Goal: Task Accomplishment & Management: Complete application form

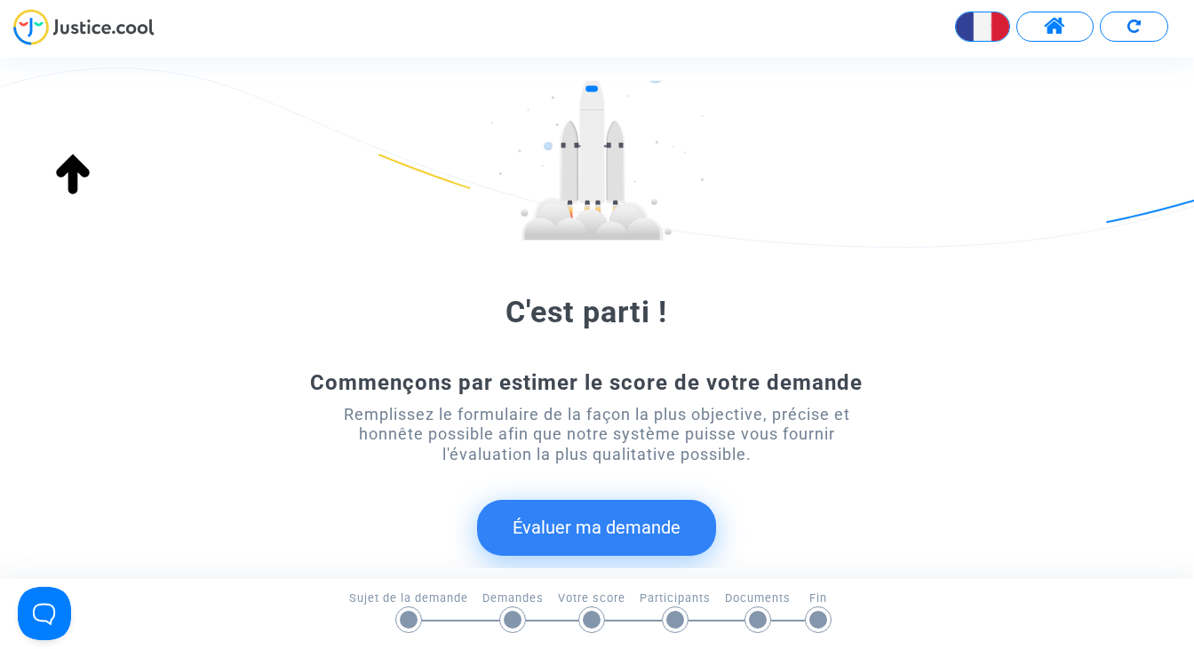
scroll to position [253, 0]
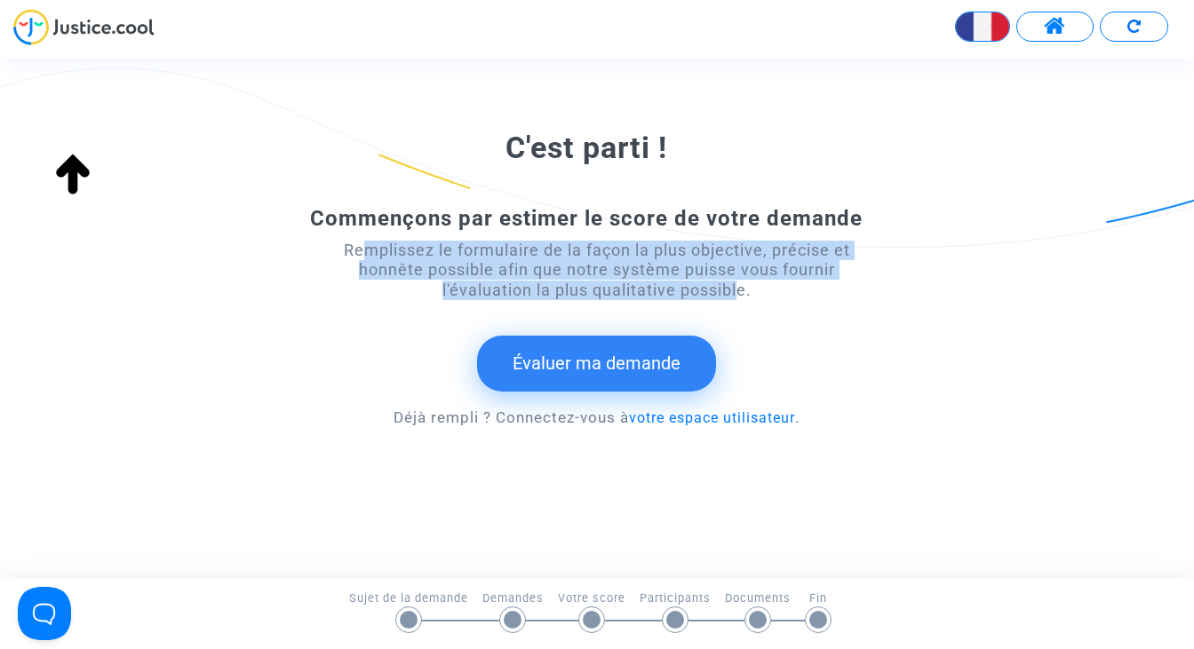
drag, startPoint x: 347, startPoint y: 252, endPoint x: 736, endPoint y: 298, distance: 390.8
click at [736, 298] on div "Remplissez le formulaire de la façon la plus objective, précise et honnête poss…" at bounding box center [597, 271] width 537 height 60
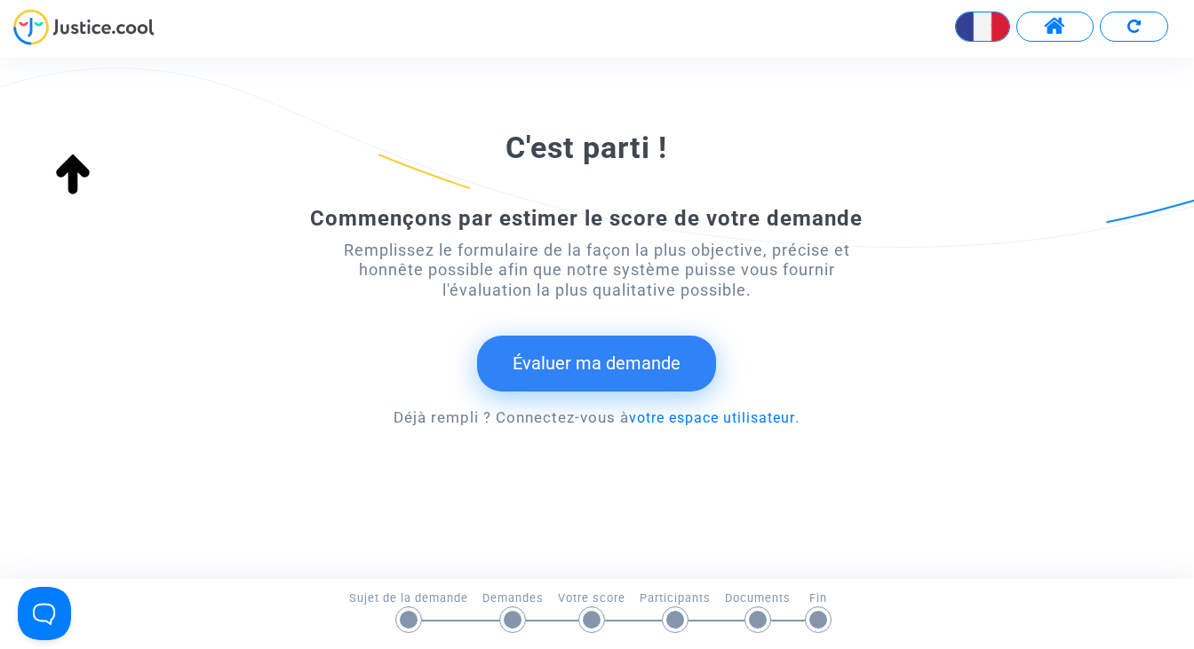
click at [582, 369] on button "Évaluer ma demande" at bounding box center [596, 363] width 239 height 55
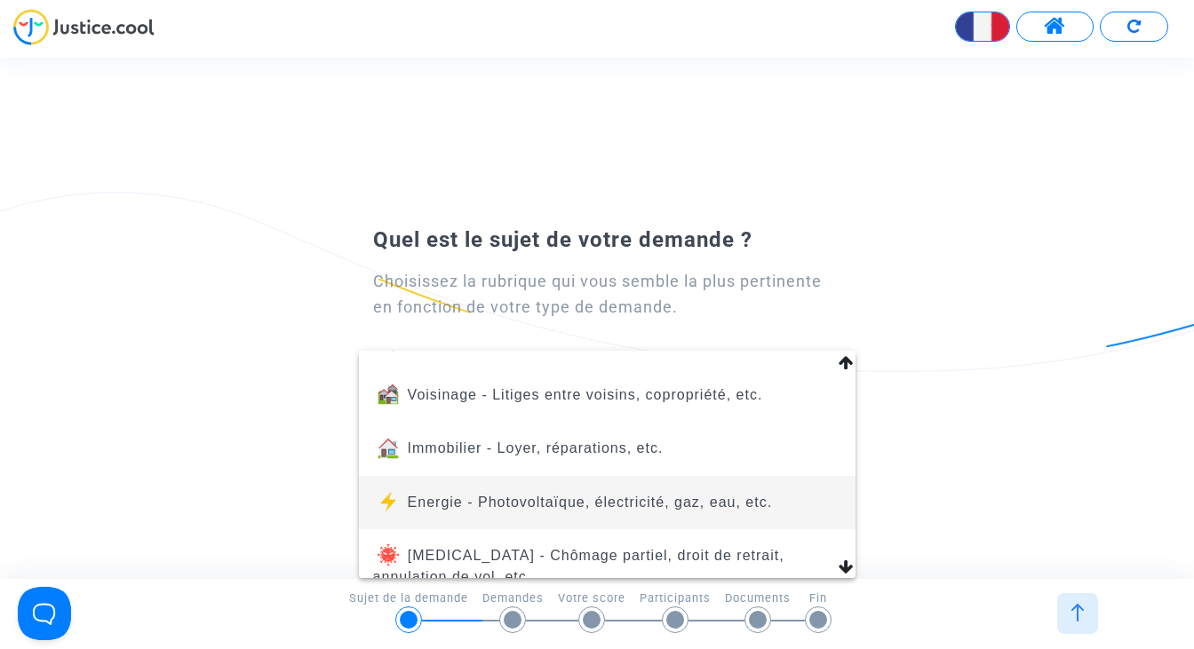
scroll to position [246, 0]
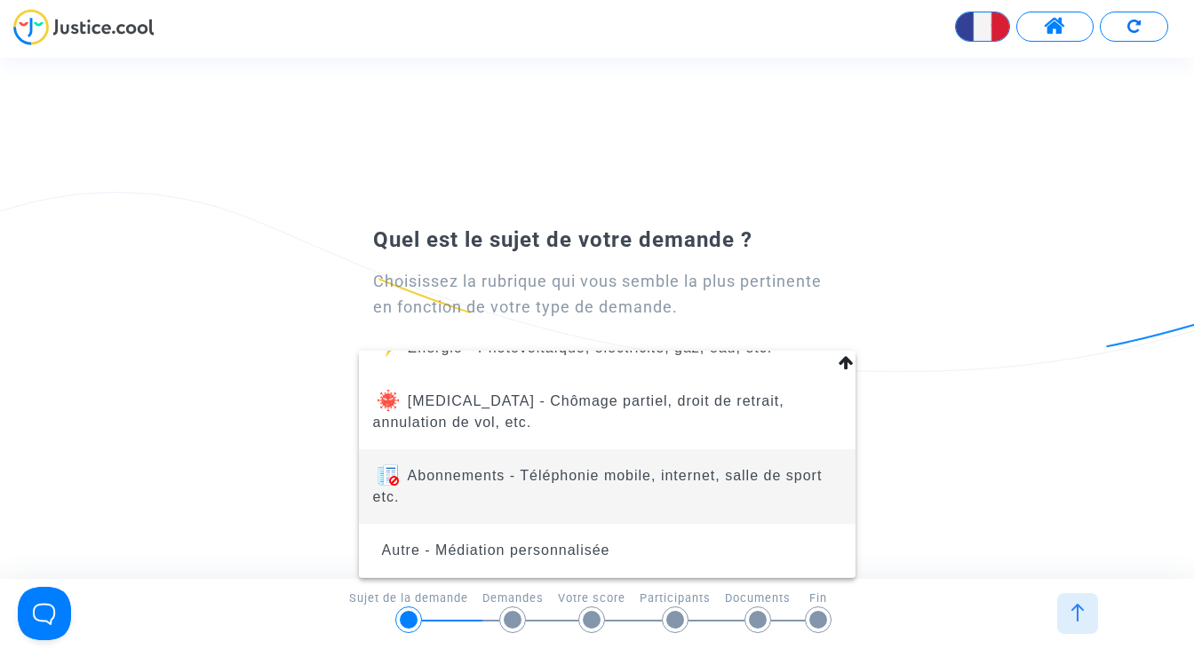
click at [514, 470] on span "Abonnements - Téléphonie mobile, internet, salle de sport etc." at bounding box center [597, 486] width 449 height 36
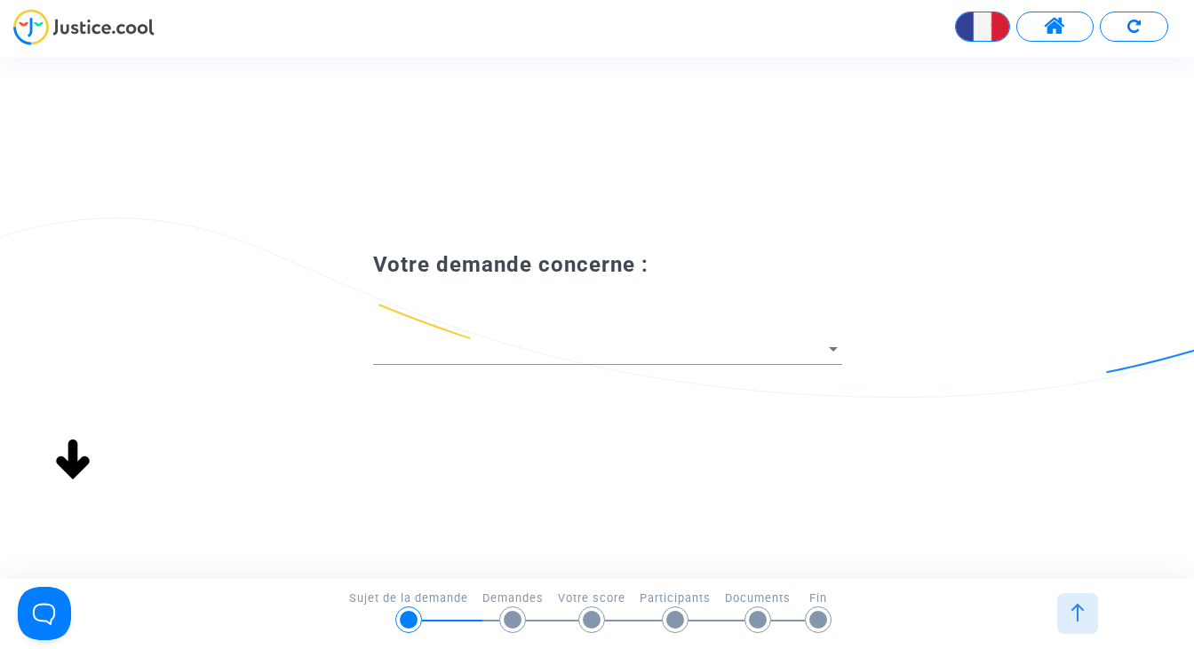
scroll to position [0, 0]
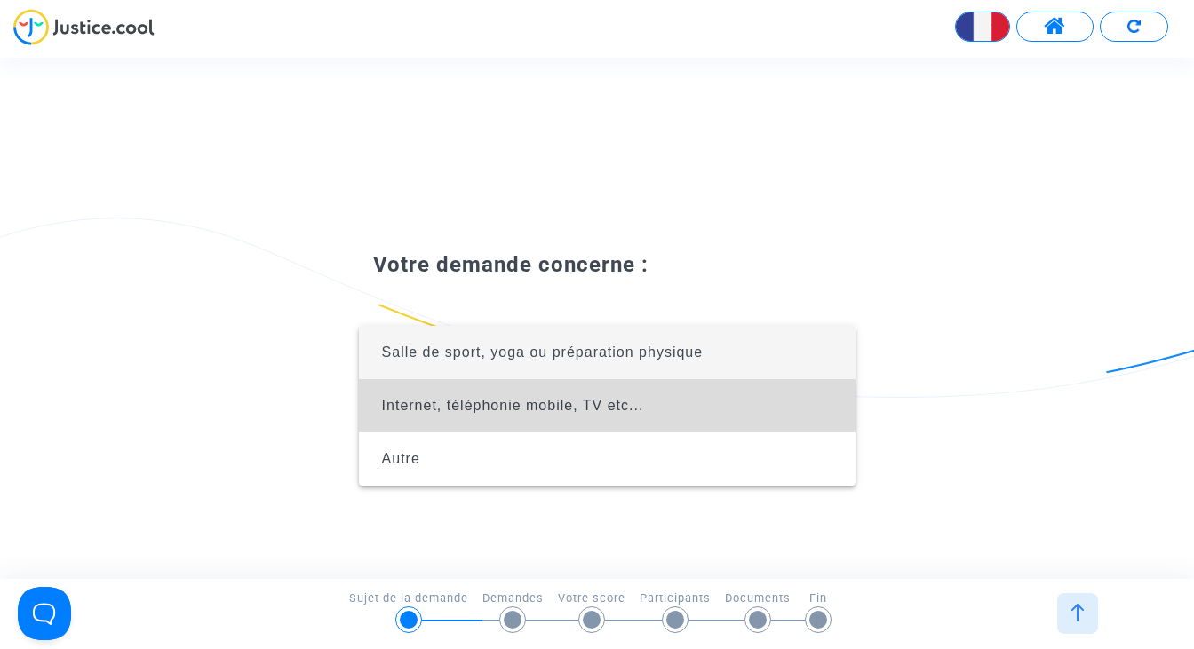
click at [468, 402] on span "Internet, téléphonie mobile, TV etc..." at bounding box center [513, 405] width 262 height 15
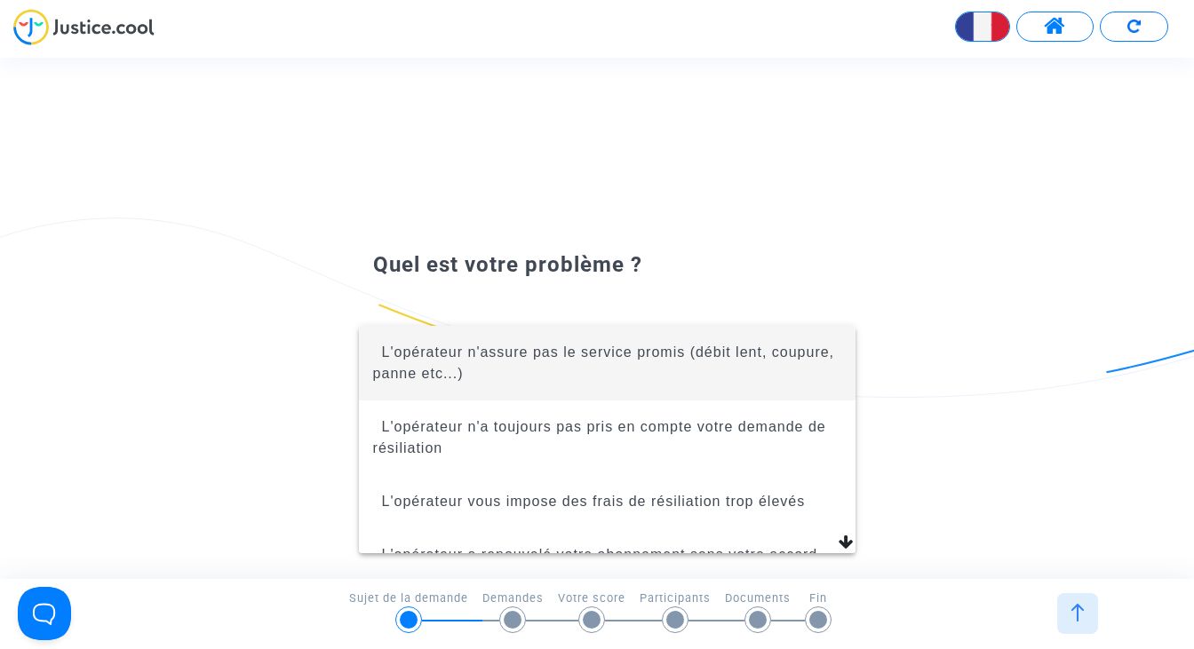
click at [473, 378] on span "L'opérateur n'assure pas le service promis (débit lent, coupure, panne etc...)" at bounding box center [603, 363] width 461 height 36
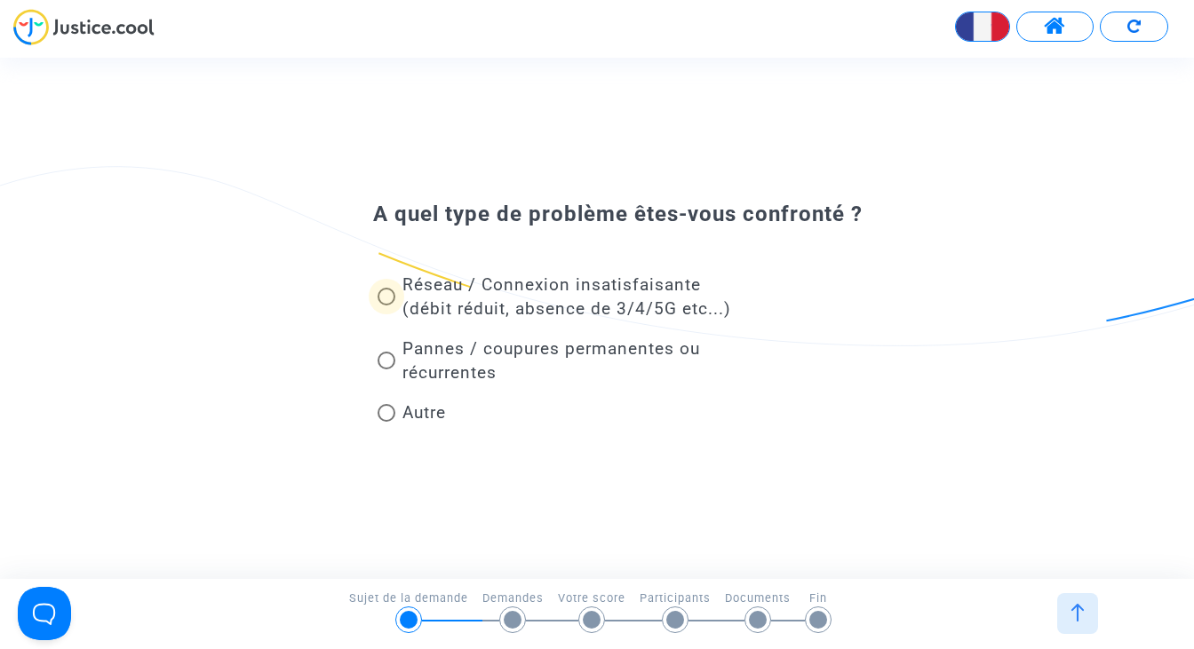
click at [426, 279] on span "Réseau / Connexion insatisfaisante (débit réduit, absence de 3/4/5G etc...)" at bounding box center [566, 296] width 329 height 44
click at [386, 306] on input "Réseau / Connexion insatisfaisante (débit réduit, absence de 3/4/5G etc...)" at bounding box center [386, 306] width 1 height 1
radio input "true"
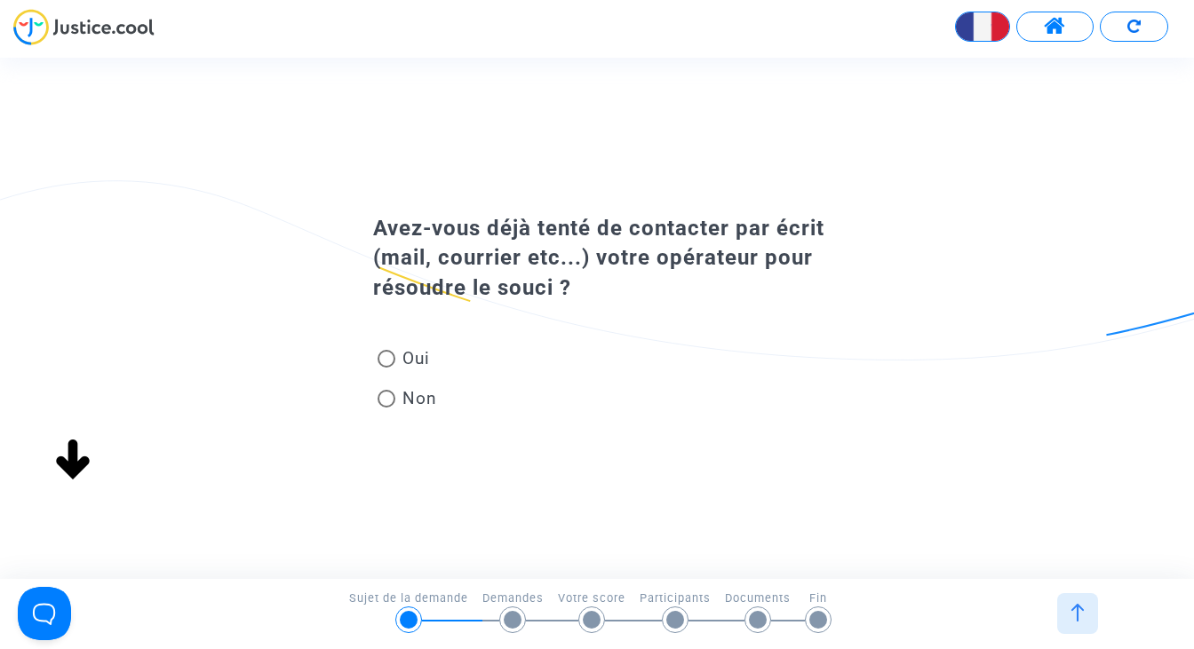
click at [384, 362] on div "A quel type de problème êtes-vous confronté ? Réseau / Connexion insatisfaisant…" at bounding box center [612, 318] width 1225 height 521
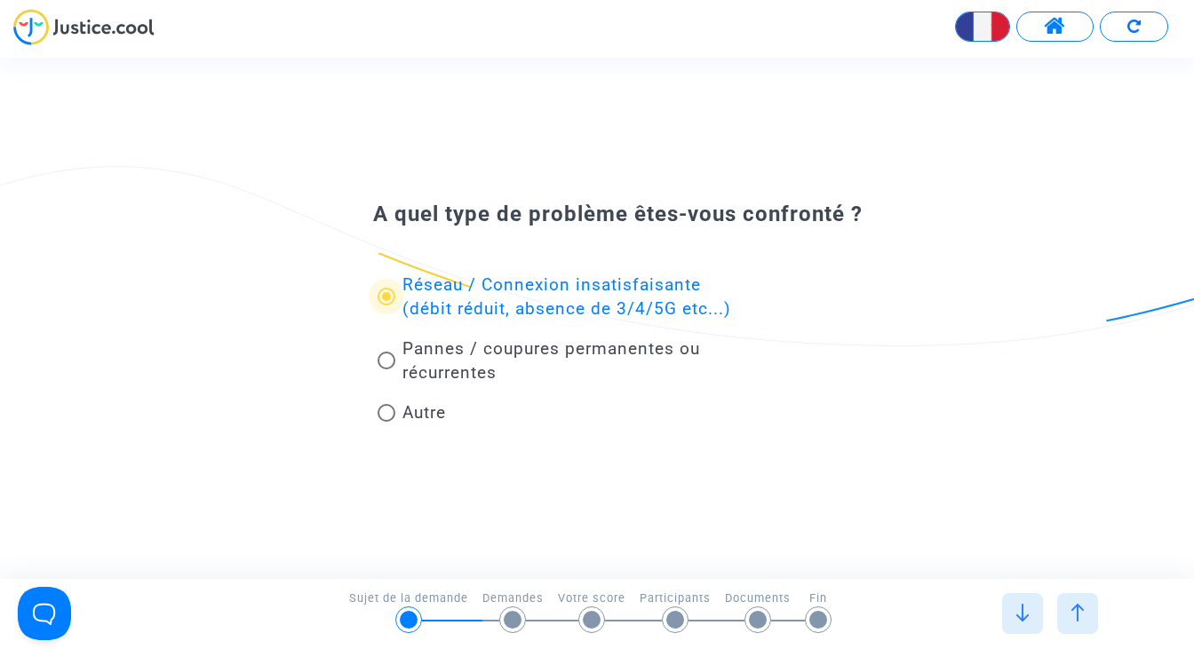
click at [489, 281] on span "Réseau / Connexion insatisfaisante (débit réduit, absence de 3/4/5G etc...)" at bounding box center [566, 296] width 329 height 44
click at [386, 306] on input "Réseau / Connexion insatisfaisante (débit réduit, absence de 3/4/5G etc...)" at bounding box center [386, 306] width 1 height 1
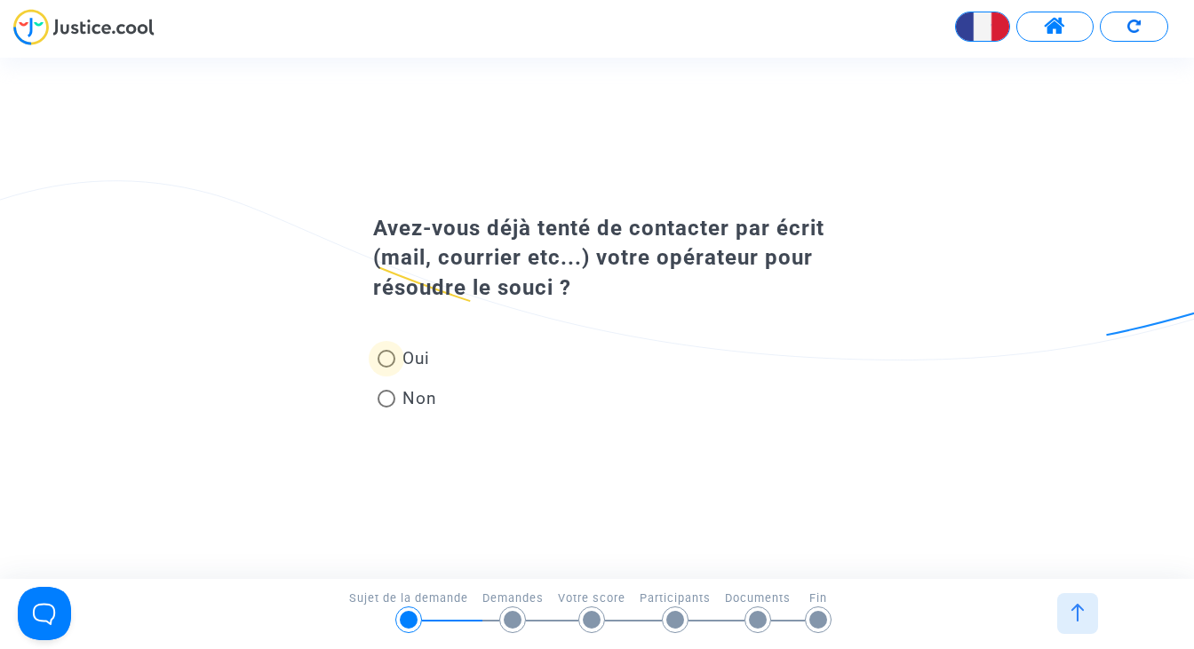
click at [386, 351] on span at bounding box center [387, 359] width 18 height 18
click at [386, 368] on input "Oui" at bounding box center [386, 368] width 1 height 1
radio input "true"
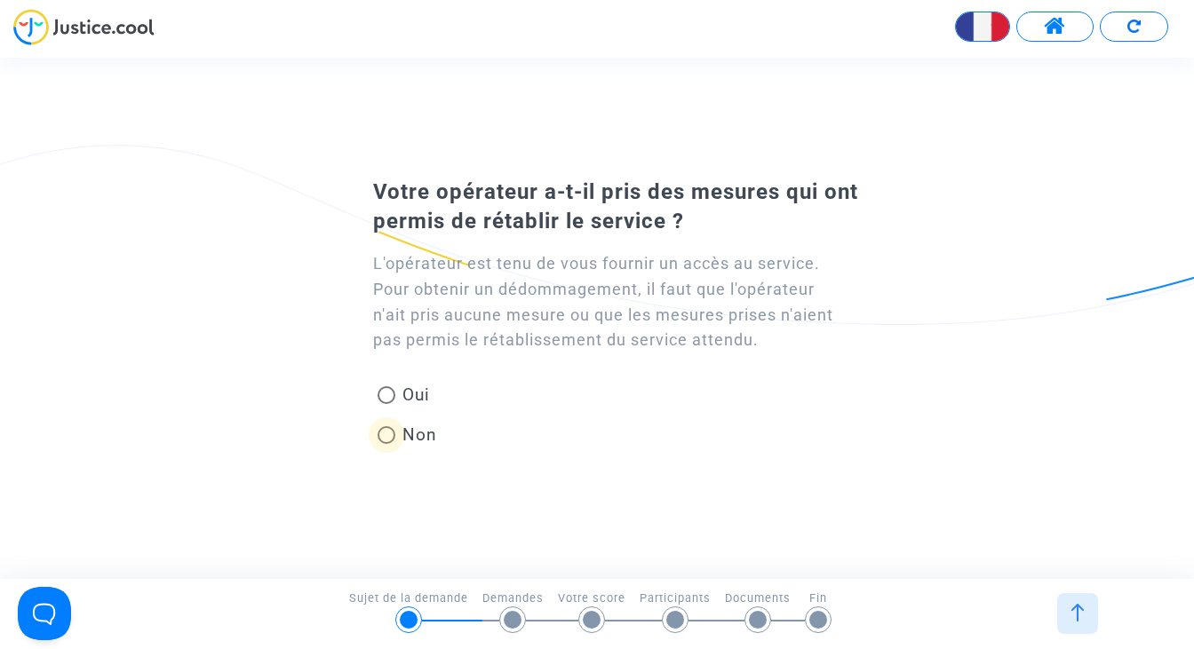
click at [386, 437] on span at bounding box center [387, 435] width 18 height 18
click at [386, 444] on input "Non" at bounding box center [386, 444] width 1 height 1
radio input "true"
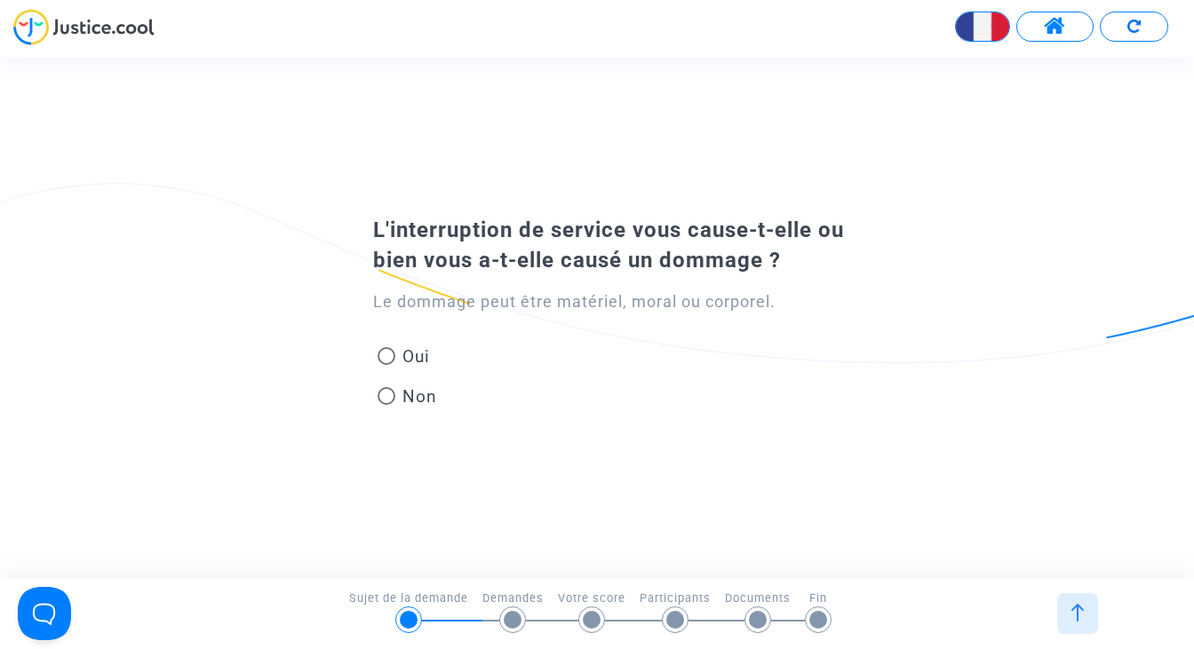
drag, startPoint x: 458, startPoint y: 221, endPoint x: 830, endPoint y: 250, distance: 372.5
click at [830, 250] on div "L'interruption de service vous cause-t-elle ou bien vous a-t-elle causé un domm…" at bounding box center [597, 246] width 537 height 60
click at [588, 258] on span "L'interruption de service vous cause-t-elle ou bien vous a-t-elle causé un domm…" at bounding box center [608, 245] width 471 height 55
click at [387, 361] on span at bounding box center [387, 356] width 18 height 18
click at [386, 365] on input "Oui" at bounding box center [386, 365] width 1 height 1
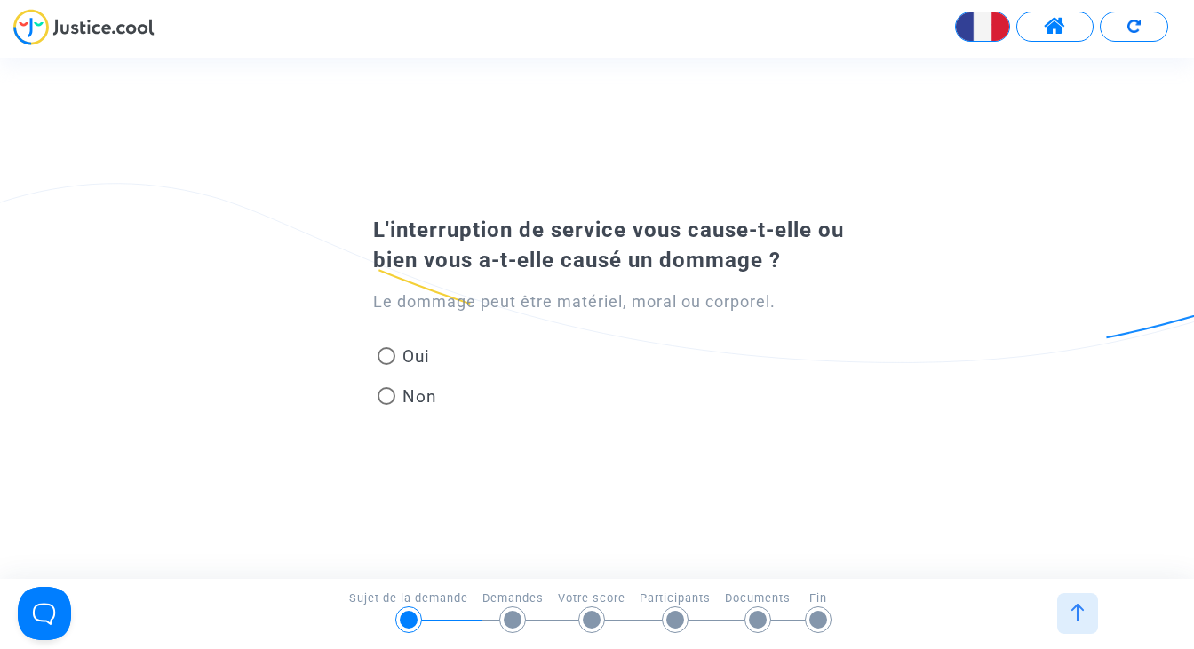
radio input "true"
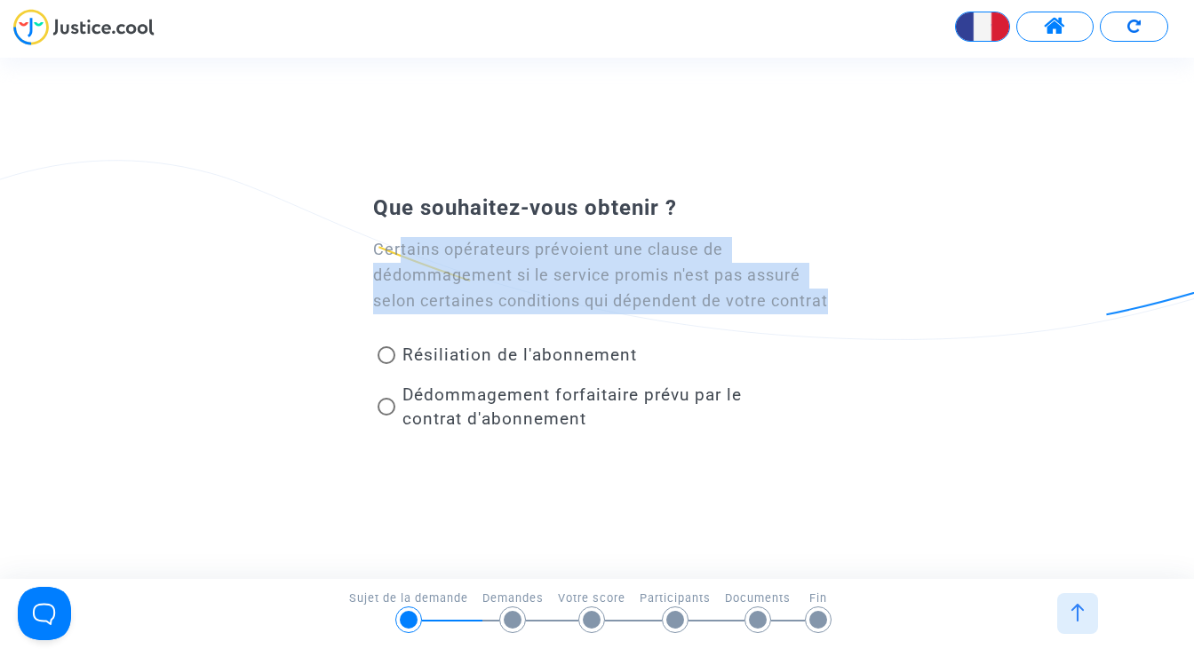
drag, startPoint x: 398, startPoint y: 228, endPoint x: 662, endPoint y: 321, distance: 279.5
click at [662, 314] on div "Certains opérateurs prévoient une clause de dédommagement si le service promis …" at bounding box center [607, 275] width 469 height 76
click at [389, 364] on span at bounding box center [387, 355] width 18 height 18
click at [386, 365] on input "Résiliation de l'abonnement" at bounding box center [386, 364] width 1 height 1
radio input "true"
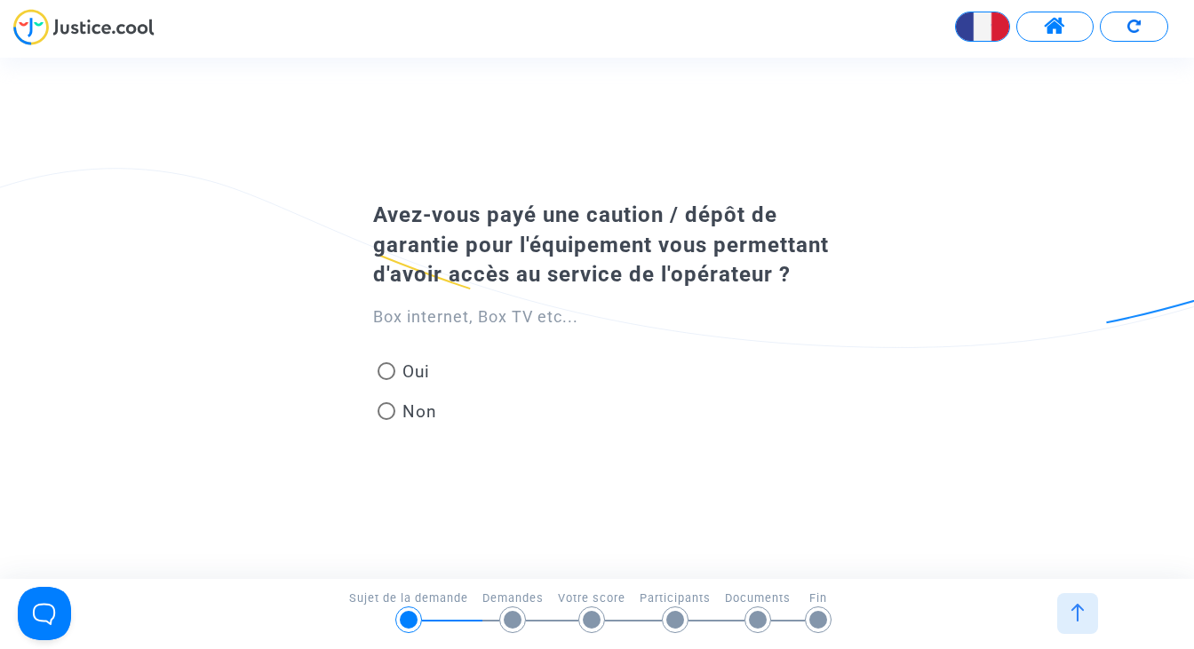
drag, startPoint x: 381, startPoint y: 250, endPoint x: 871, endPoint y: 271, distance: 490.8
click at [871, 271] on div "Avez-vous payé une caution / dépôt de garantie pour l'équipement vous permettan…" at bounding box center [597, 318] width 1194 height 247
click at [389, 368] on span at bounding box center [387, 371] width 18 height 18
click at [386, 380] on input "Oui" at bounding box center [386, 380] width 1 height 1
radio input "true"
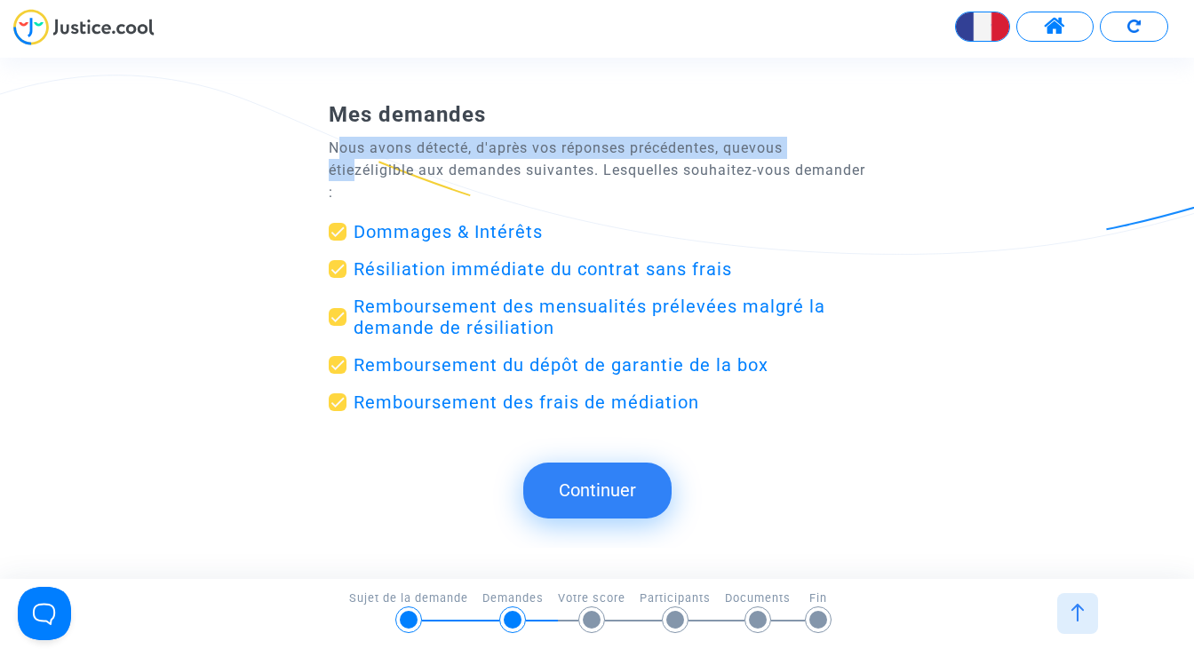
drag, startPoint x: 337, startPoint y: 149, endPoint x: 828, endPoint y: 158, distance: 491.3
click at [828, 158] on p "Nous avons détecté, d'après vos réponses précédentes, que vous étiez éligible a…" at bounding box center [597, 170] width 537 height 67
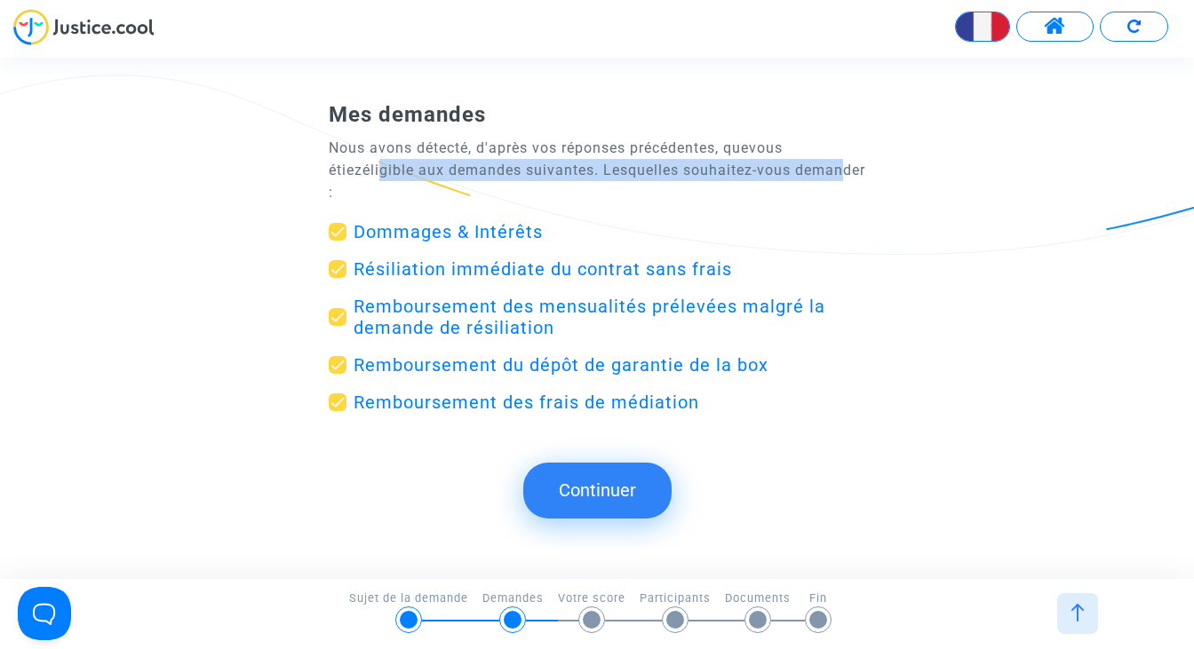
drag, startPoint x: 483, startPoint y: 179, endPoint x: 825, endPoint y: 183, distance: 342.0
click at [825, 183] on span "éligible aux demandes suivantes. Lesquelles souhaitez-vous demander :" at bounding box center [597, 181] width 537 height 39
